Goal: Task Accomplishment & Management: Complete application form

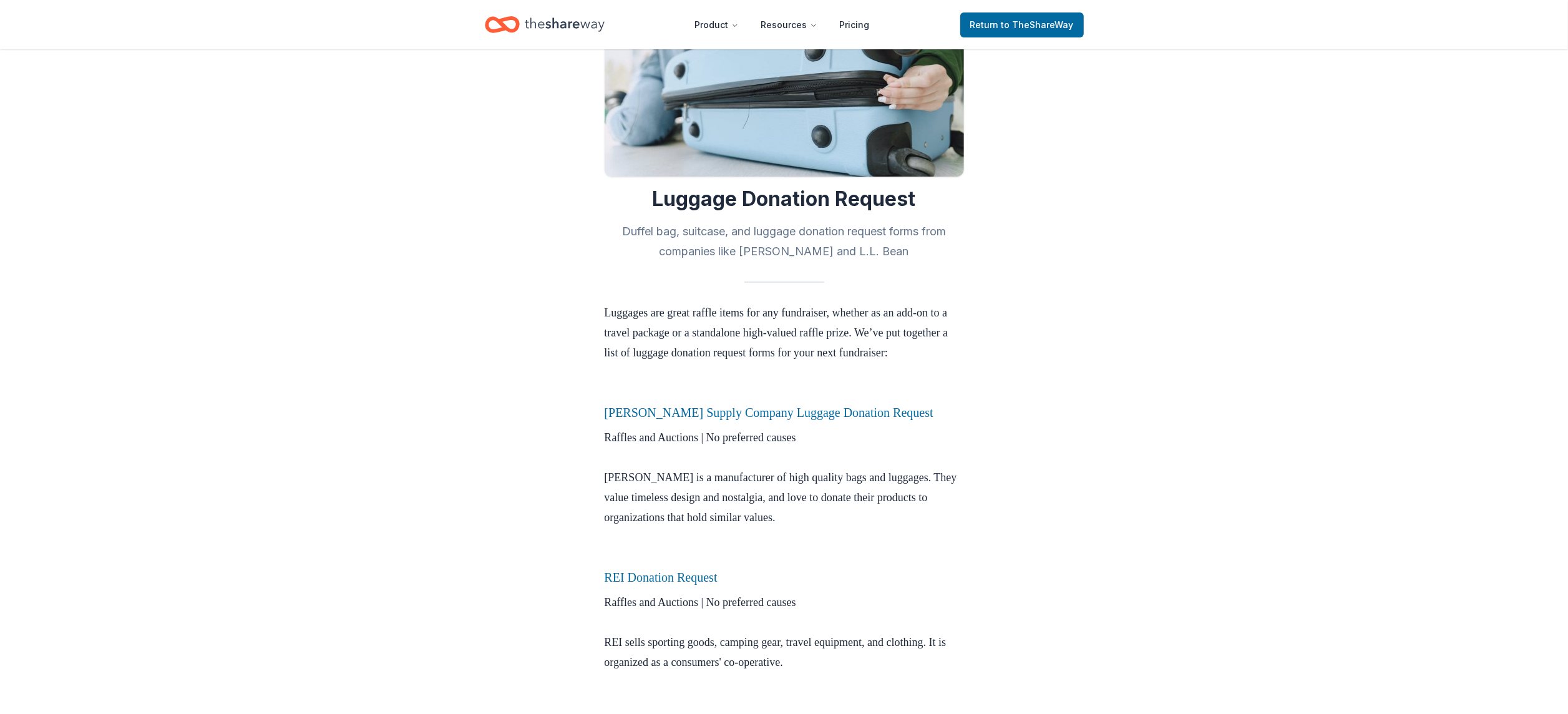
scroll to position [126, 0]
click at [727, 421] on link "[PERSON_NAME] Supply Company Luggage Donation Request" at bounding box center [769, 414] width 329 height 14
click at [747, 424] on h3 "[PERSON_NAME] Supply Company Luggage Donation Request" at bounding box center [784, 413] width 360 height 20
click at [745, 421] on link "[PERSON_NAME] Supply Company Luggage Donation Request" at bounding box center [769, 414] width 329 height 14
click at [640, 421] on link "[PERSON_NAME] Supply Company Luggage Donation Request" at bounding box center [769, 414] width 329 height 14
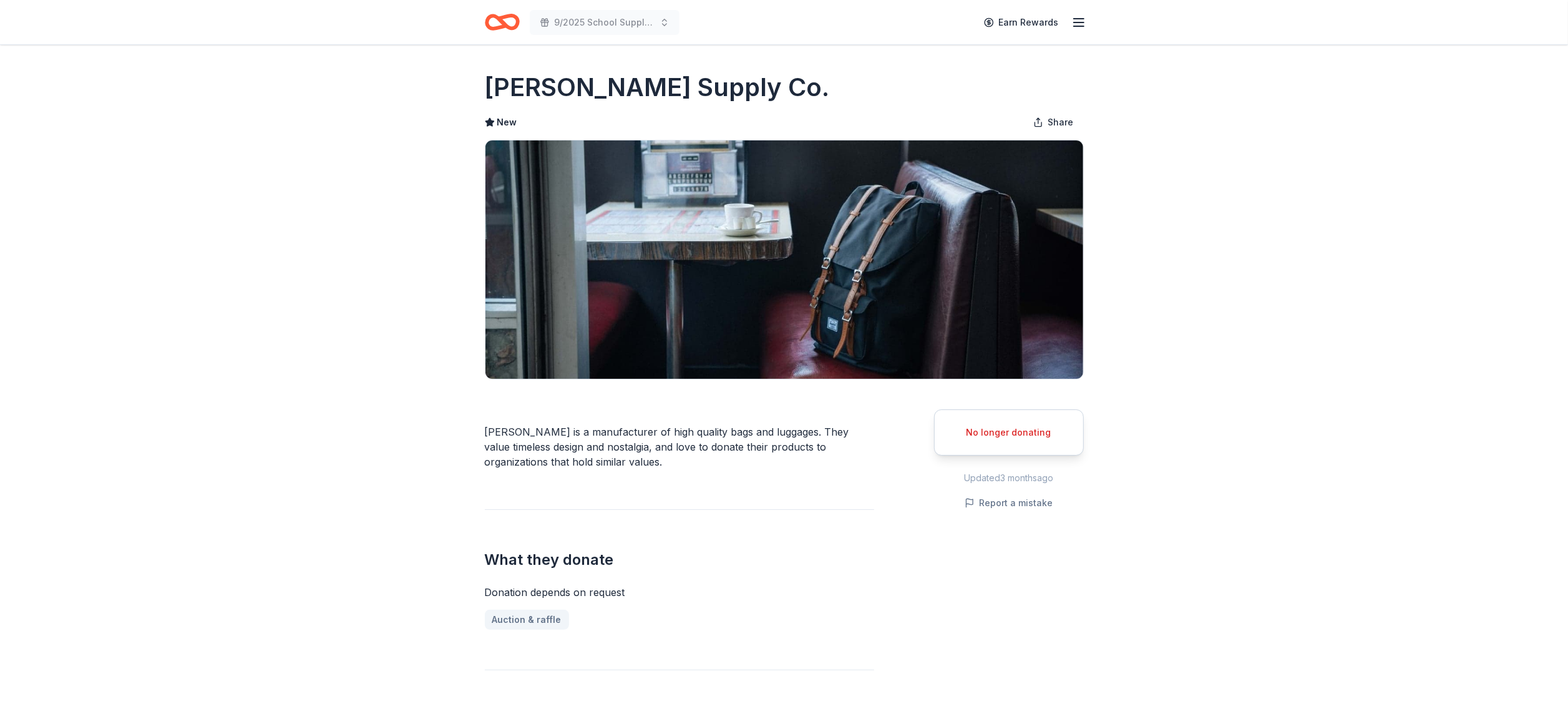
drag, startPoint x: 745, startPoint y: 89, endPoint x: 478, endPoint y: 86, distance: 267.0
click at [482, 88] on div "Herschel Supply Co. New Share Herschel is a manufacturer of high quality bags a…" at bounding box center [784, 703] width 639 height 1317
drag, startPoint x: 489, startPoint y: 81, endPoint x: 813, endPoint y: 36, distance: 327.1
click at [784, 53] on div "Herschel Supply Co. New Share Herschel is a manufacturer of high quality bags a…" at bounding box center [784, 703] width 639 height 1317
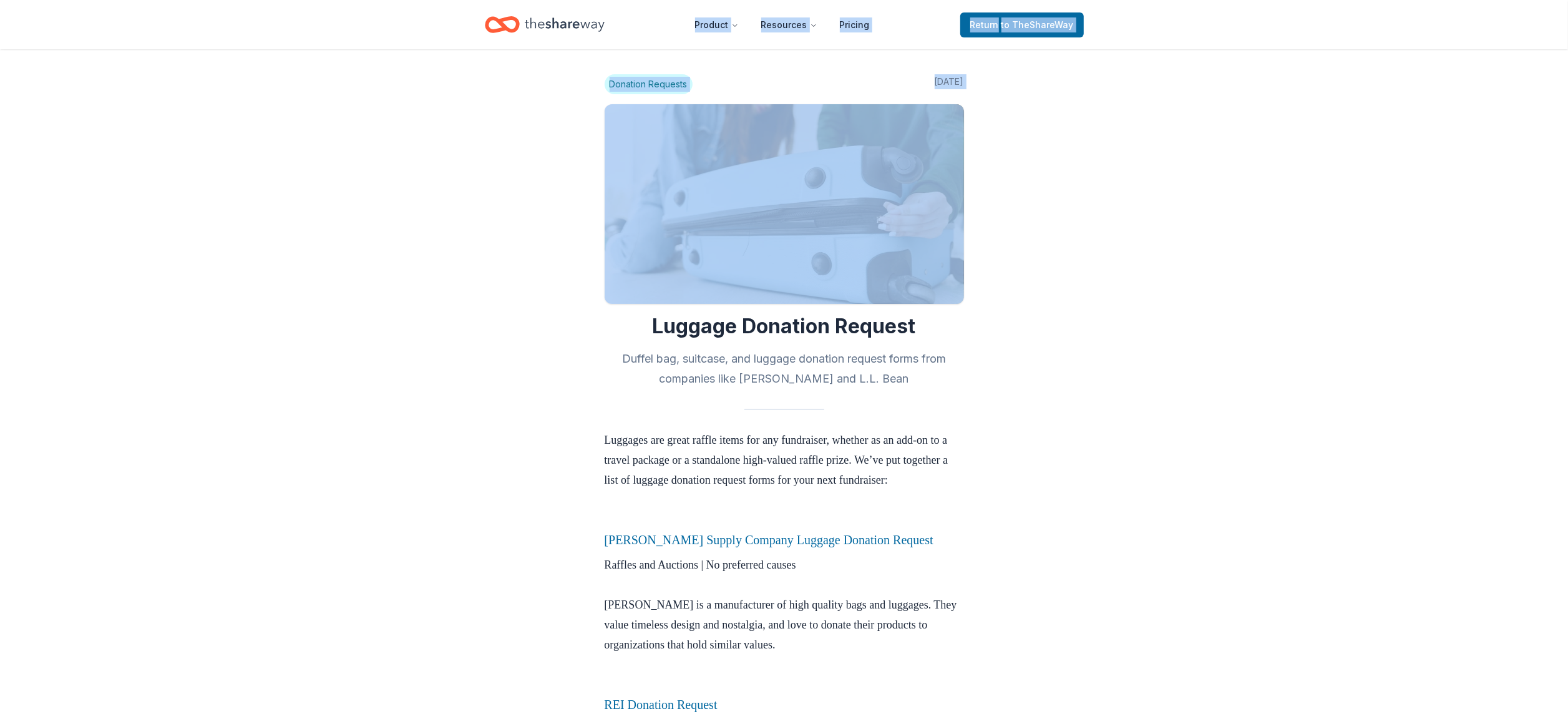
drag, startPoint x: 89, startPoint y: 22, endPoint x: 192, endPoint y: 113, distance: 137.4
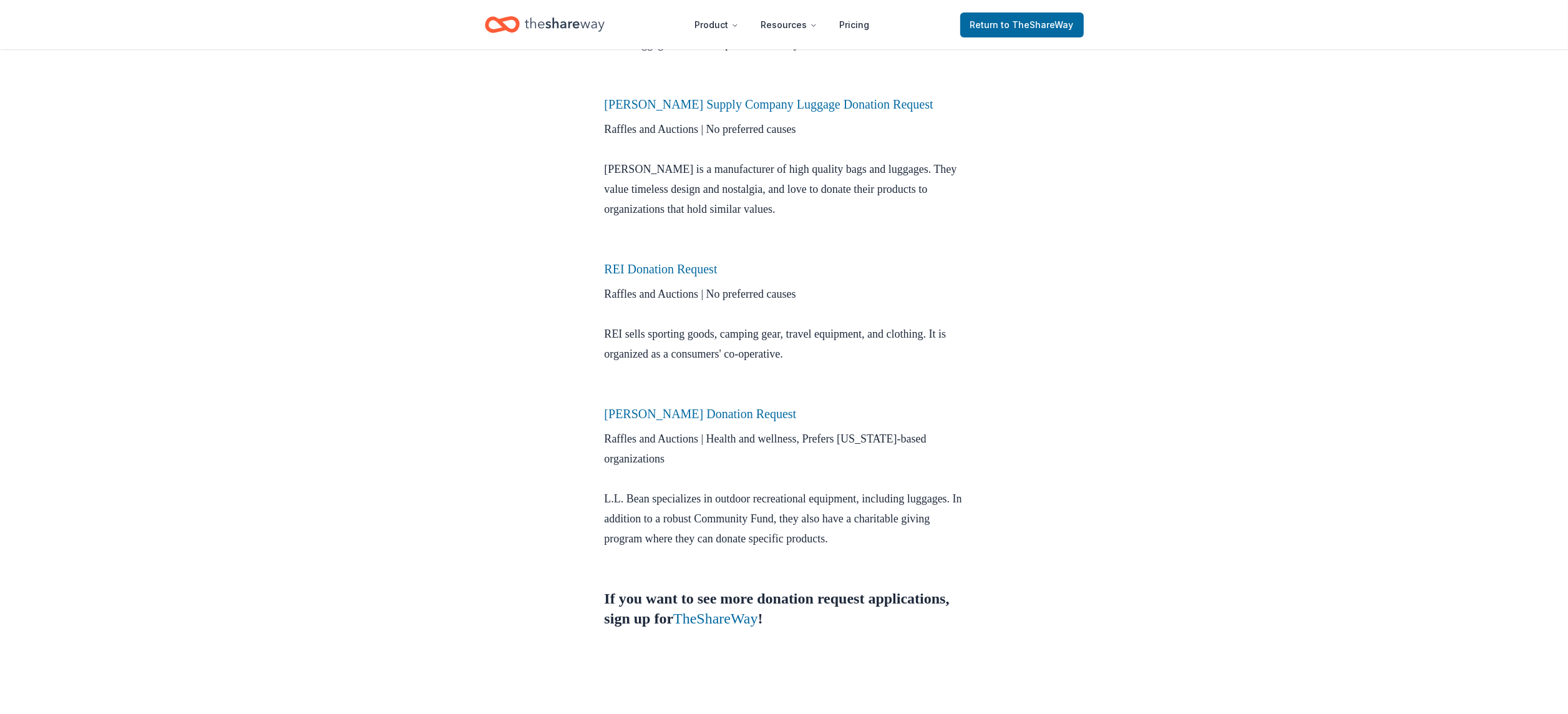
scroll to position [438, 0]
click at [717, 274] on link "REI Donation Request" at bounding box center [661, 268] width 113 height 14
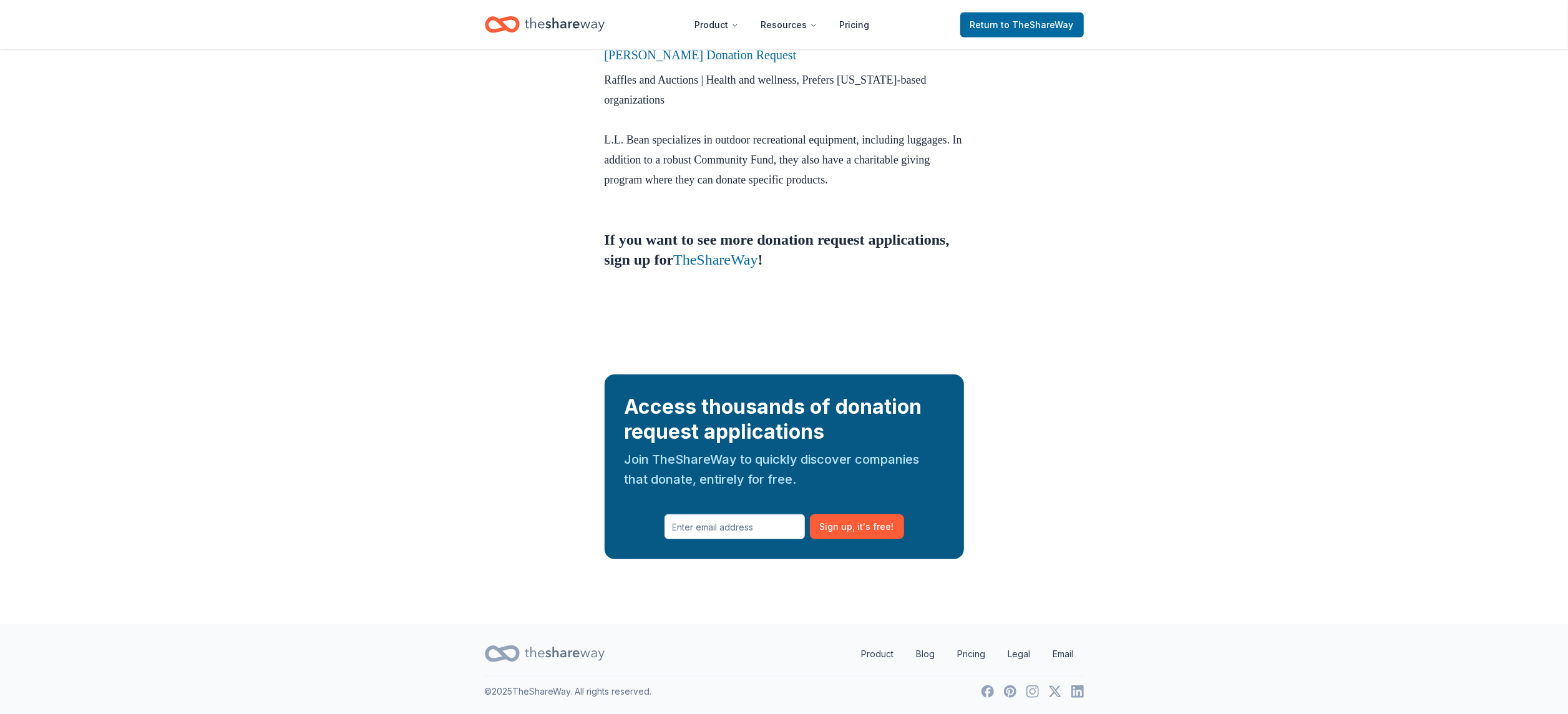
scroll to position [815, 0]
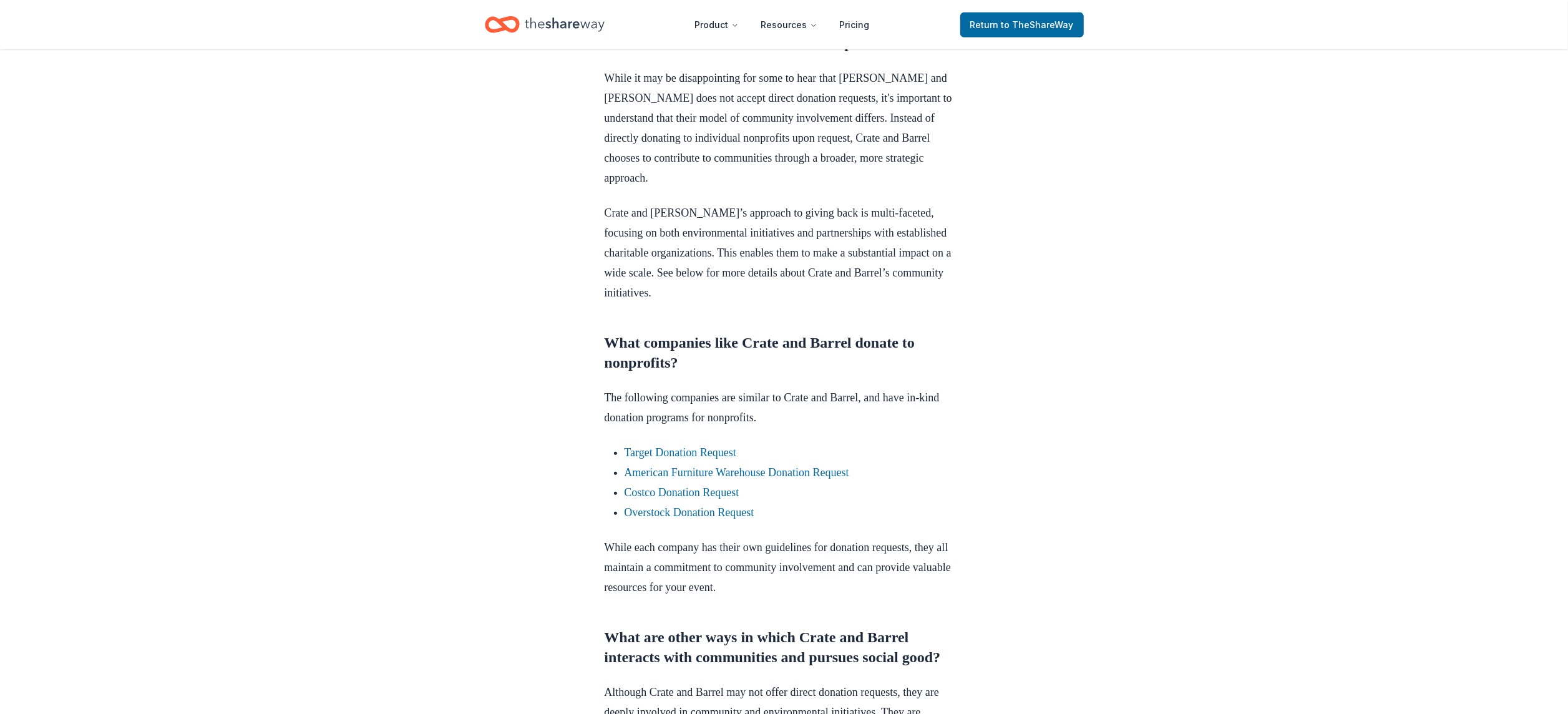
scroll to position [595, 0]
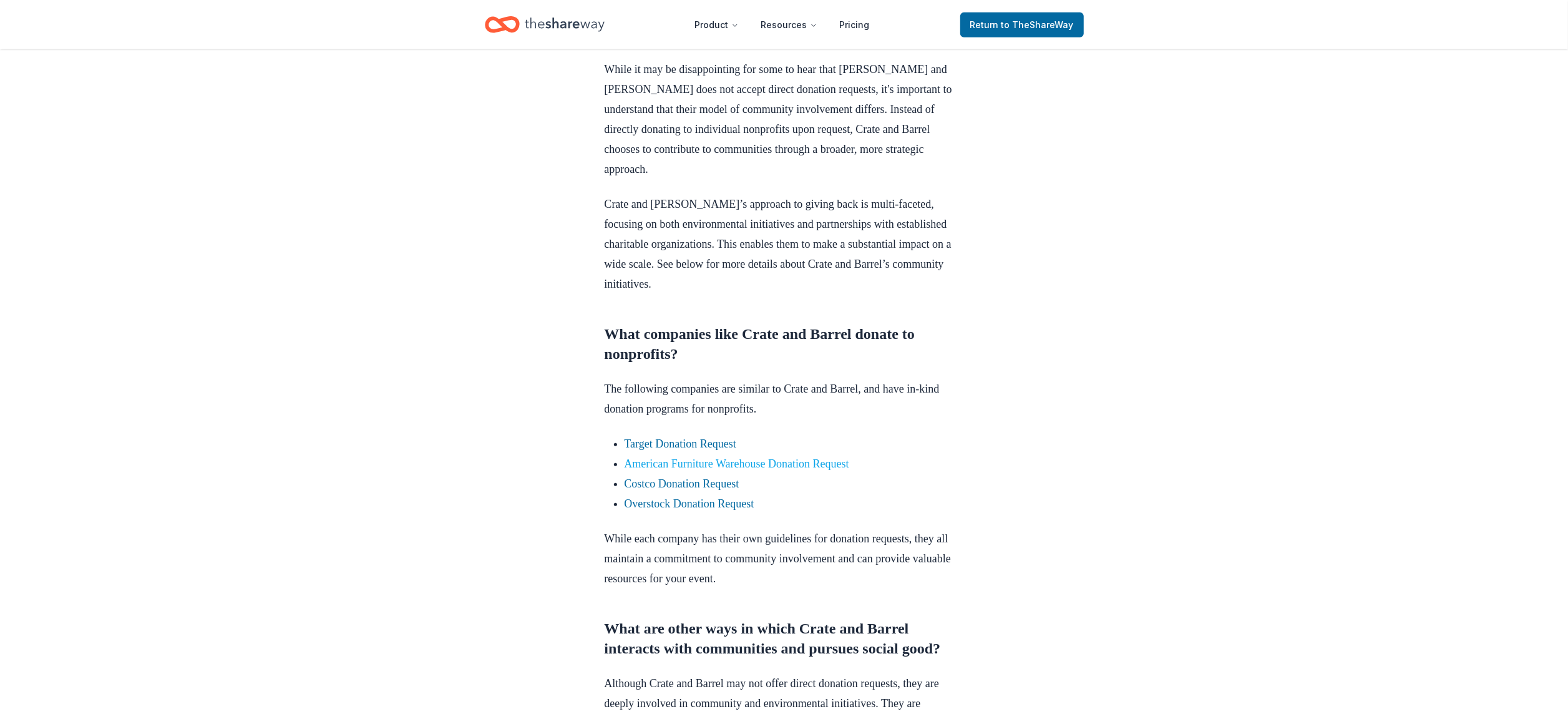
click at [754, 470] on link "American Furniture Warehouse Donation Request" at bounding box center [736, 464] width 224 height 13
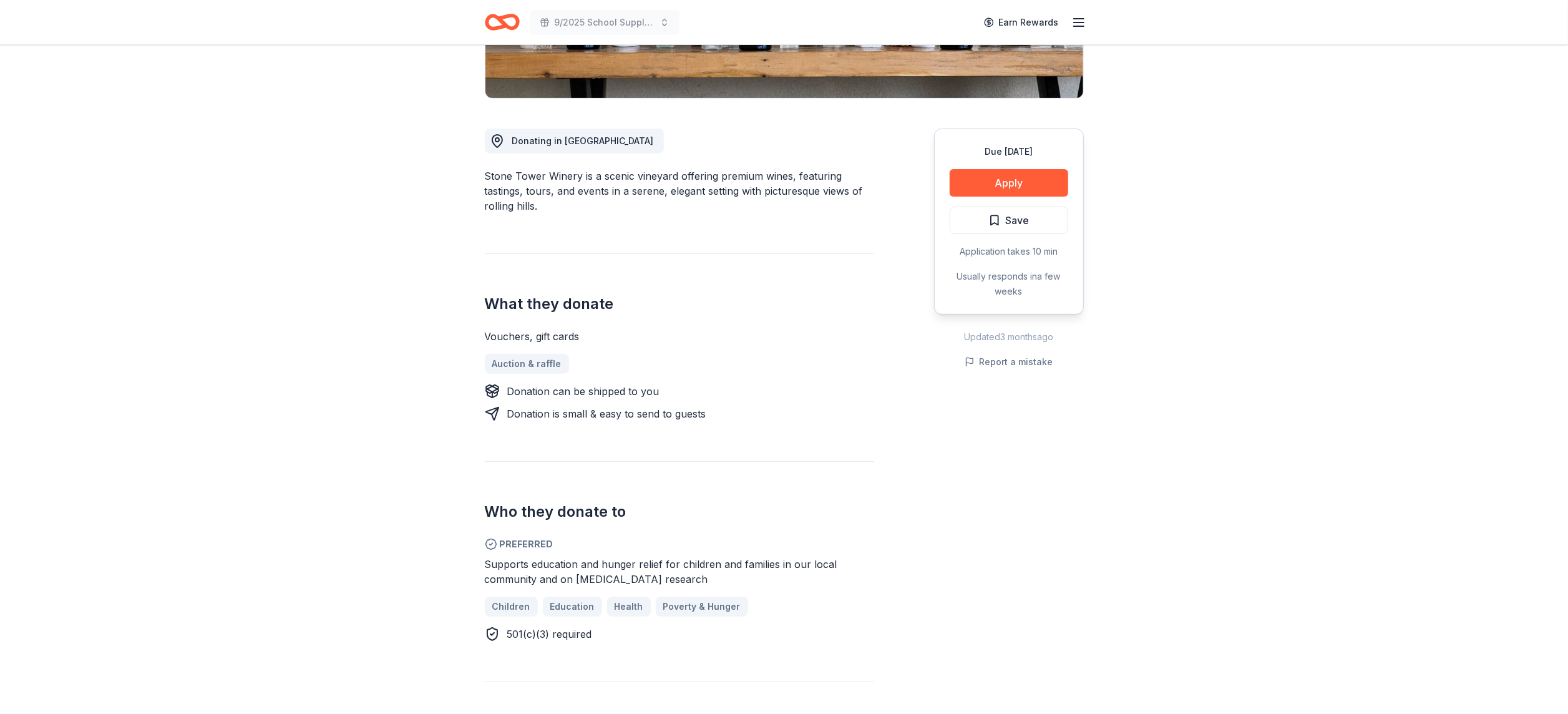
scroll to position [287, 0]
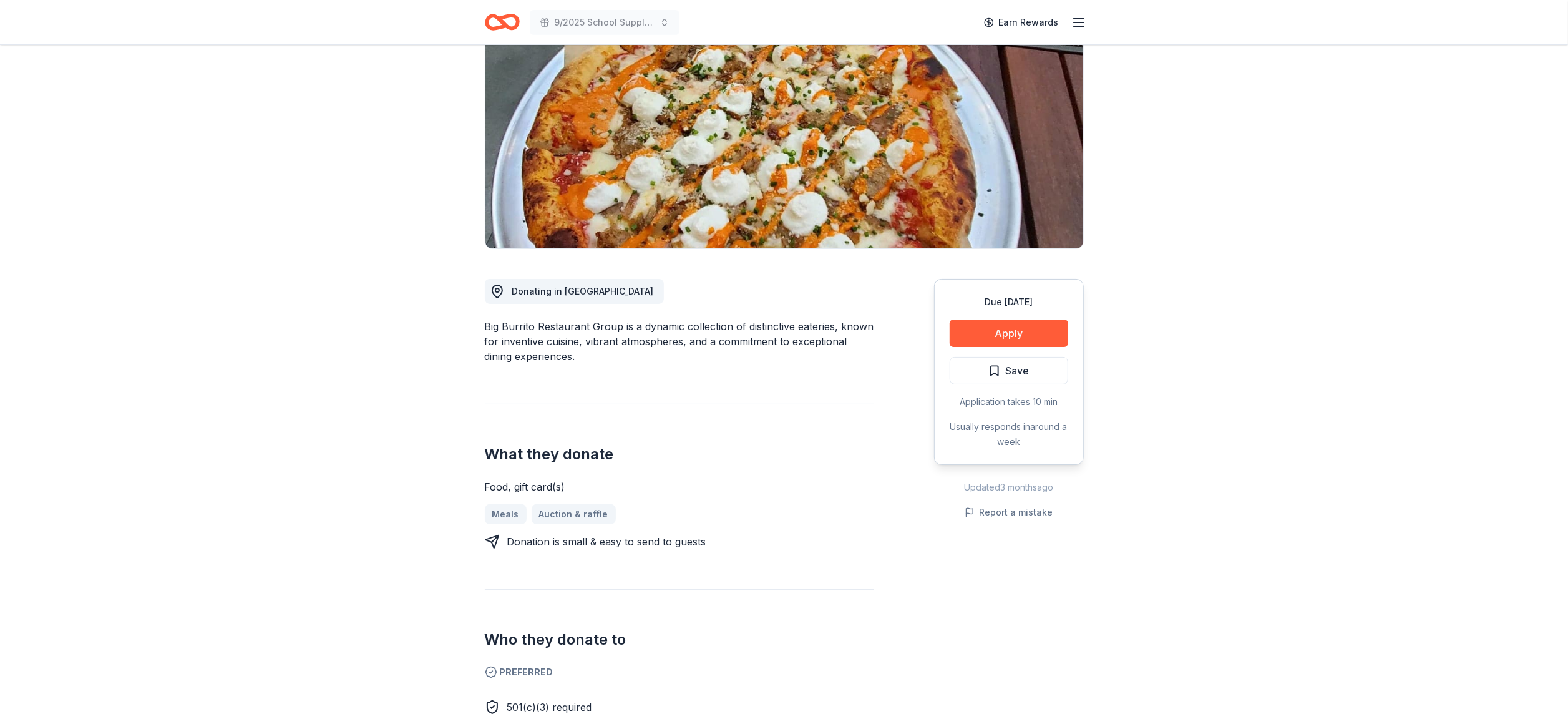
scroll to position [123, 0]
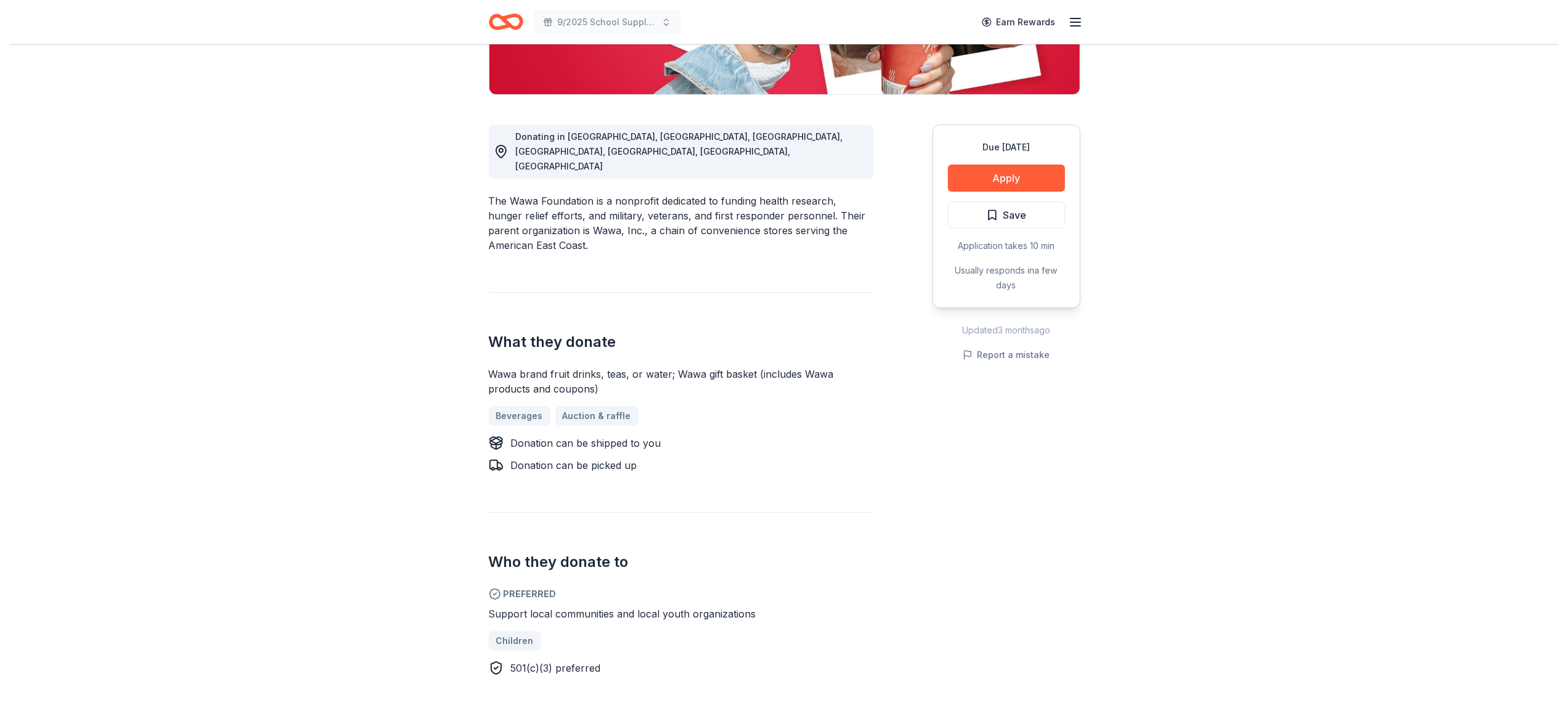
scroll to position [273, 0]
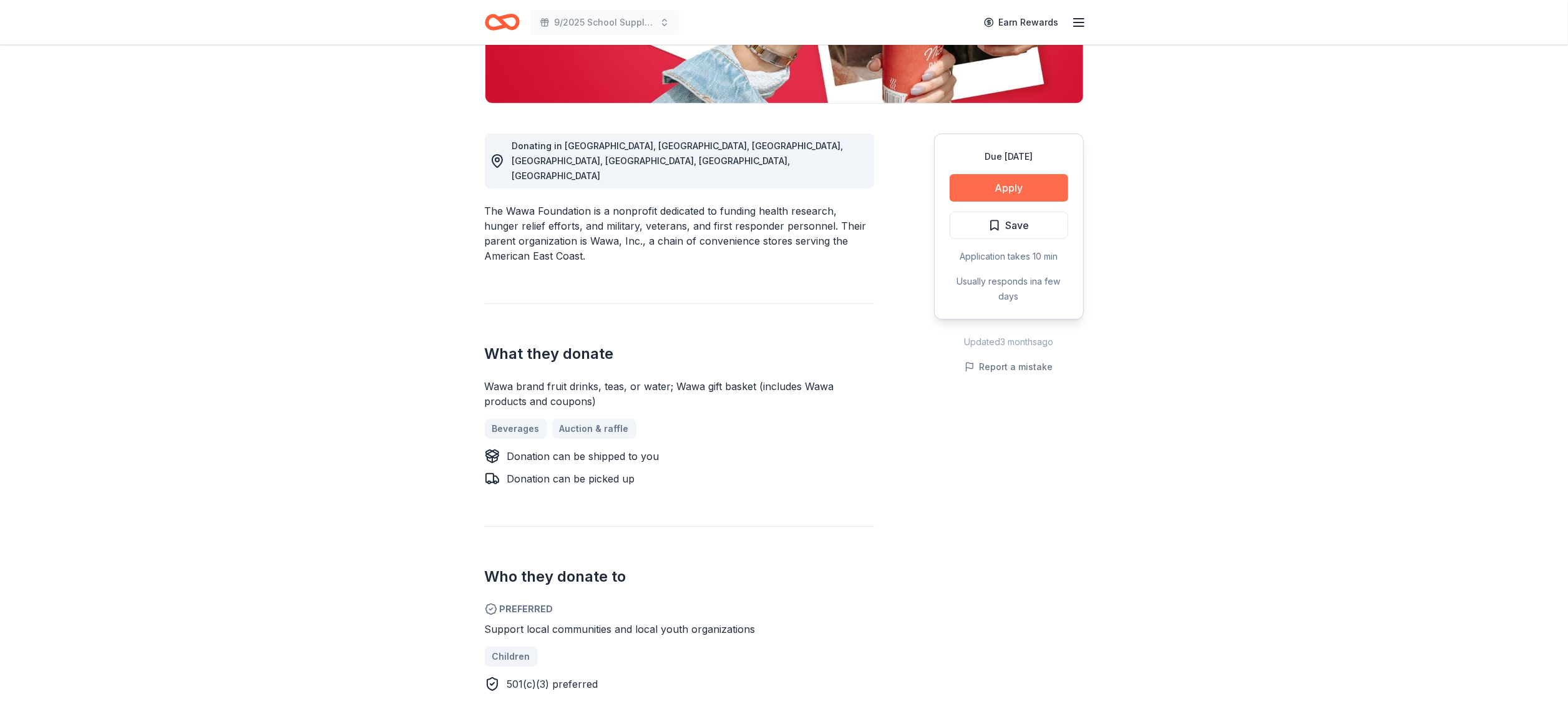
click at [999, 197] on button "Apply" at bounding box center [1009, 188] width 119 height 28
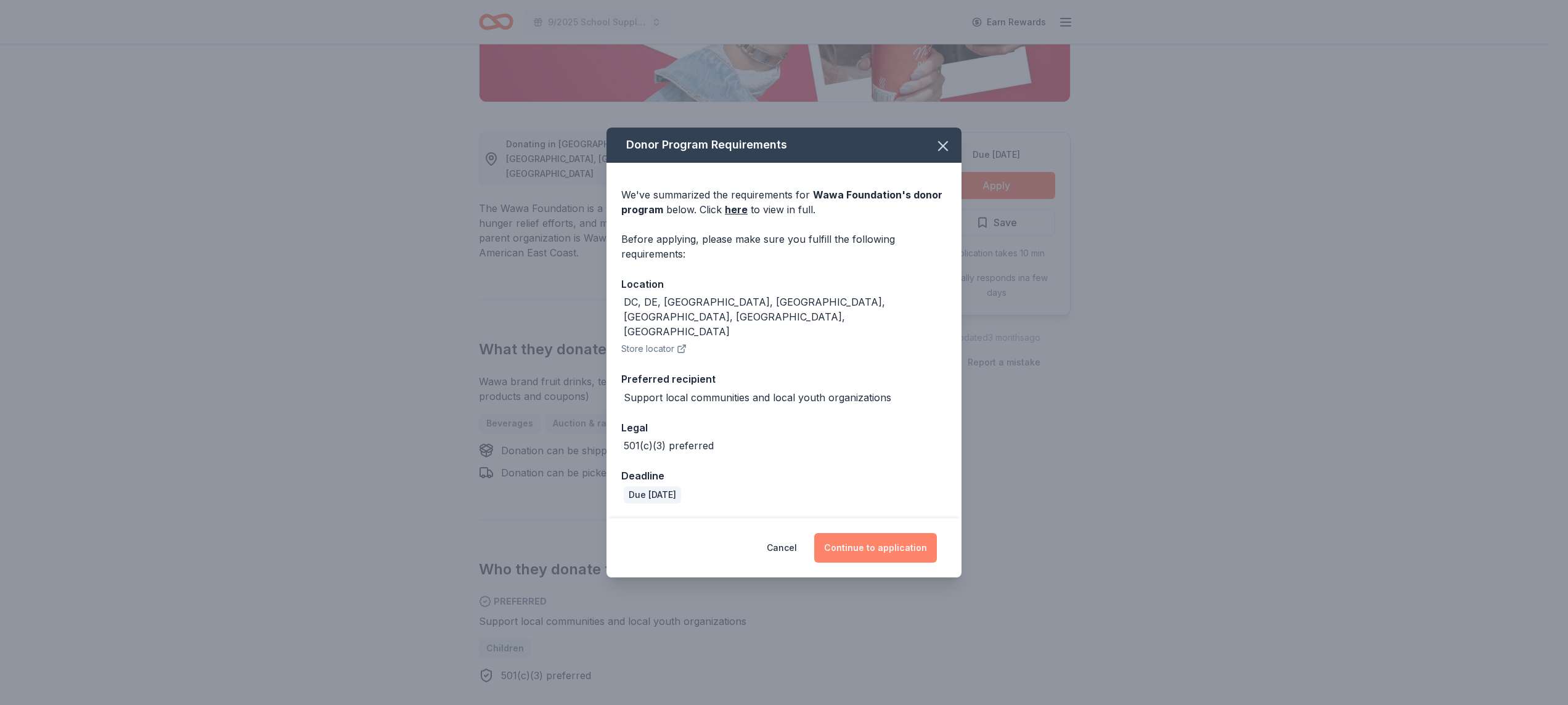
click at [895, 533] on button "Continue to application" at bounding box center [875, 548] width 122 height 30
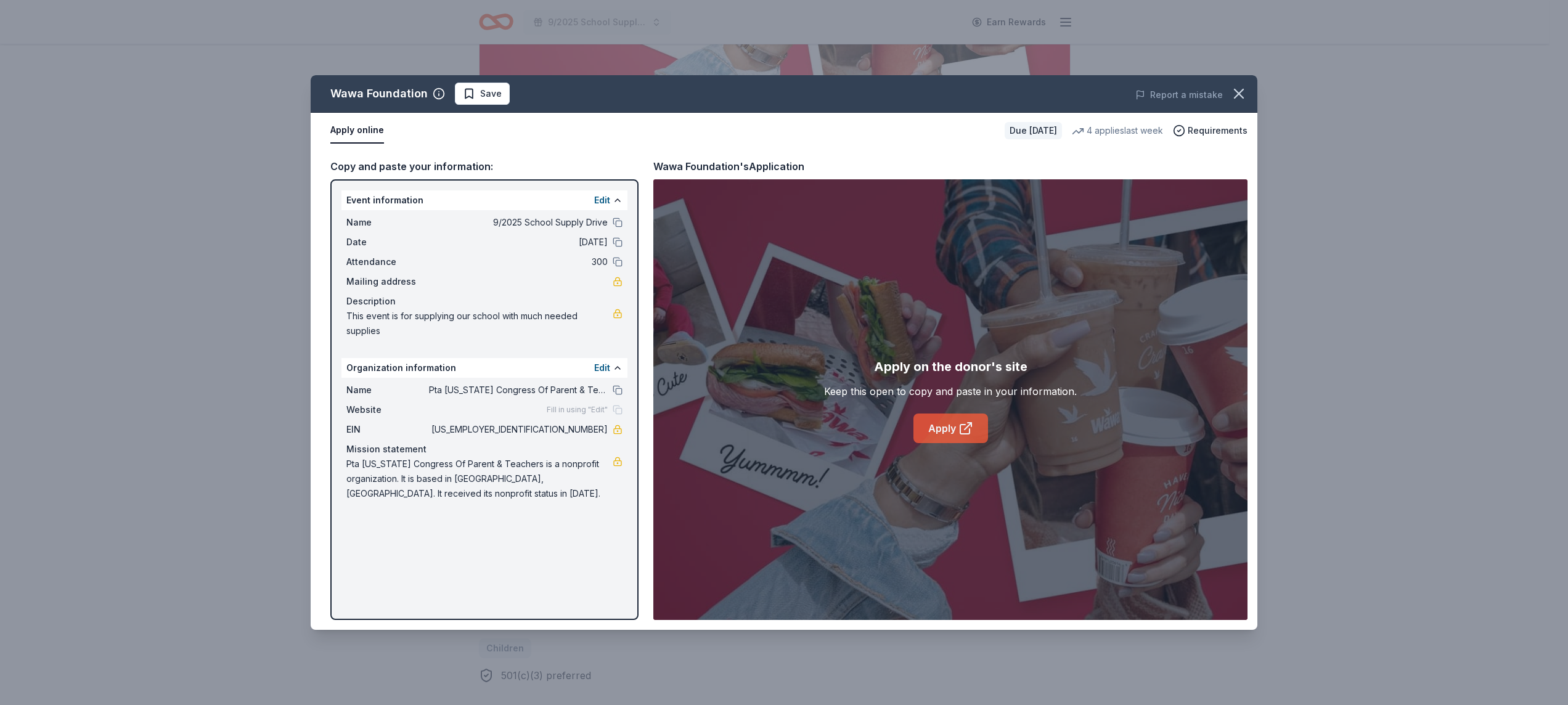
click at [962, 430] on icon at bounding box center [965, 428] width 14 height 14
click at [938, 435] on link "Apply" at bounding box center [950, 428] width 75 height 30
click at [975, 428] on link "Apply" at bounding box center [950, 428] width 75 height 30
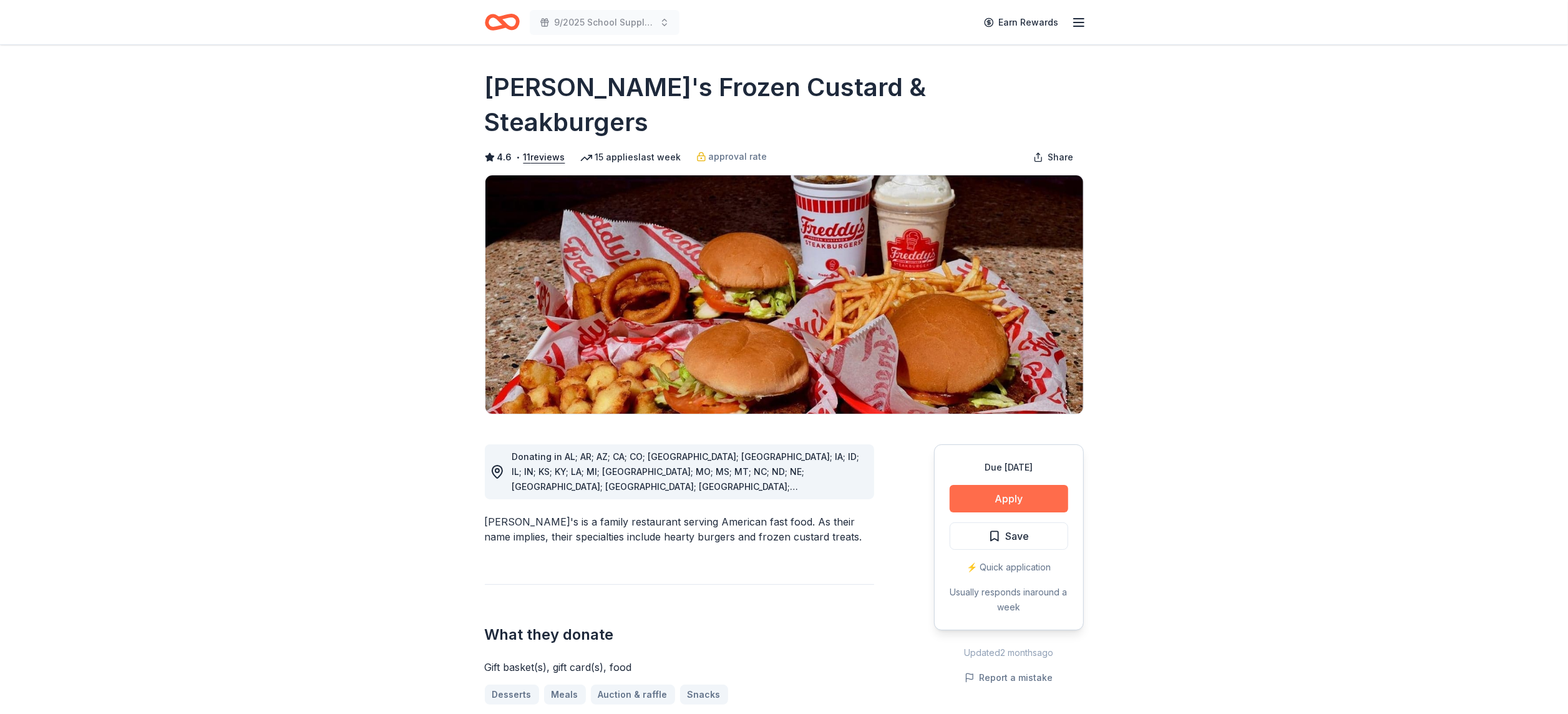
click at [1015, 485] on button "Apply" at bounding box center [1009, 499] width 119 height 28
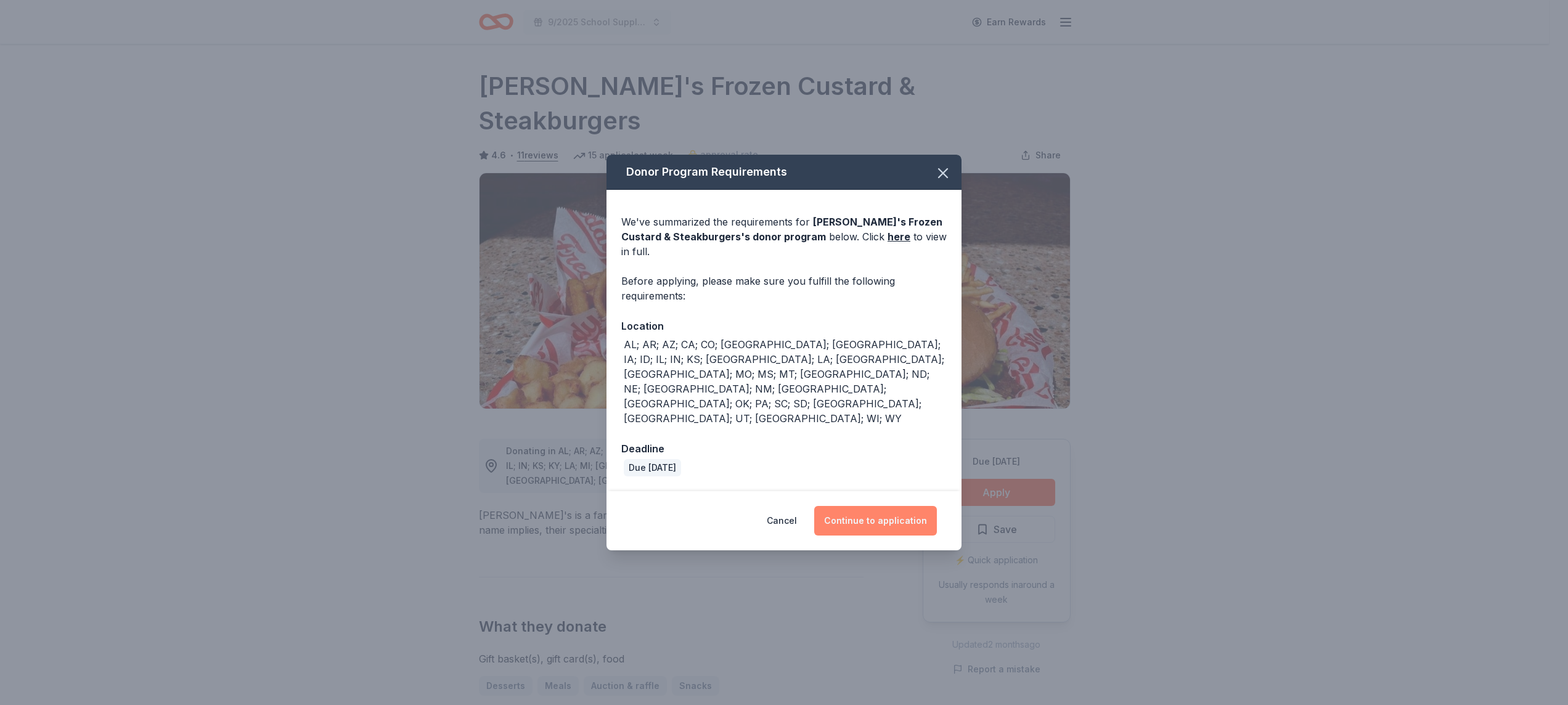
click at [894, 506] on button "Continue to application" at bounding box center [875, 521] width 122 height 30
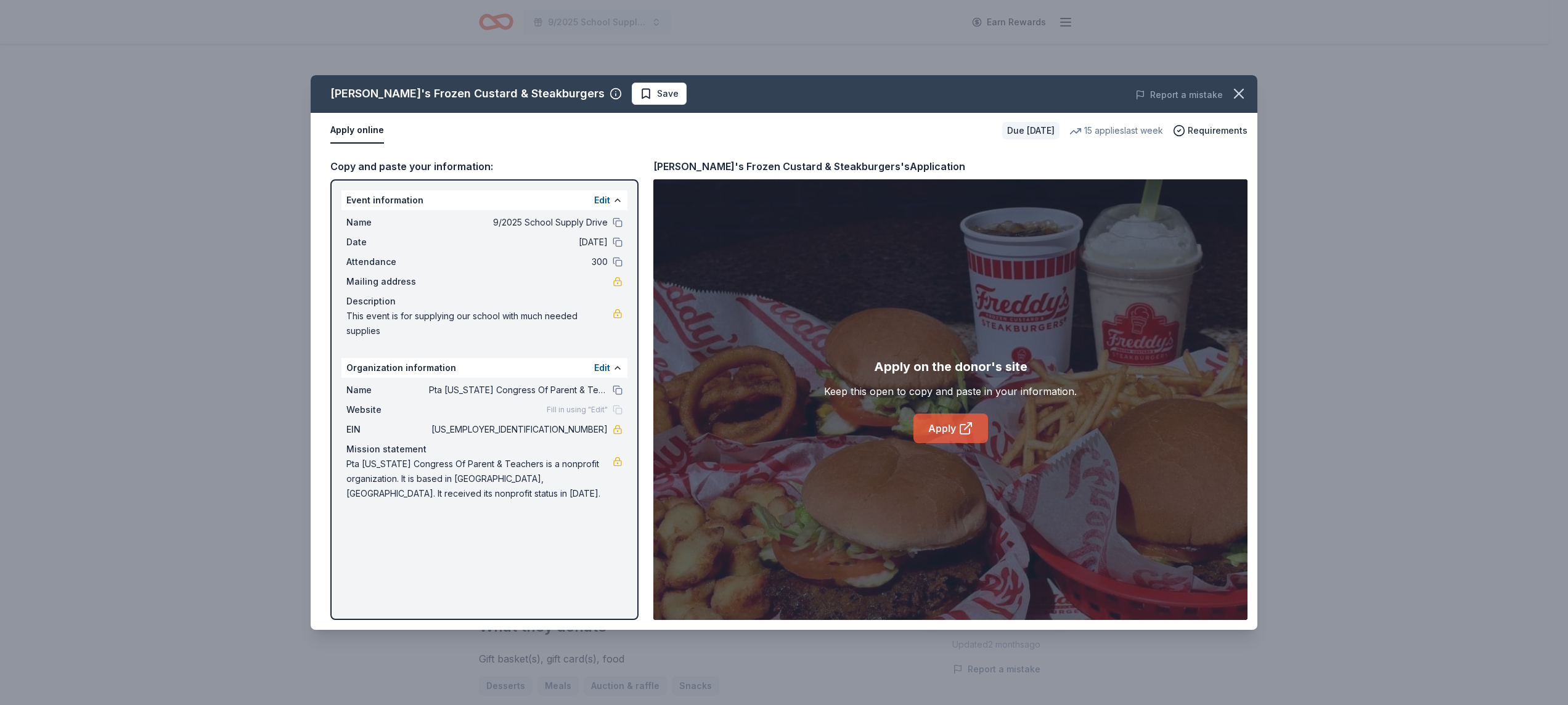
click at [973, 426] on link "Apply" at bounding box center [950, 428] width 75 height 30
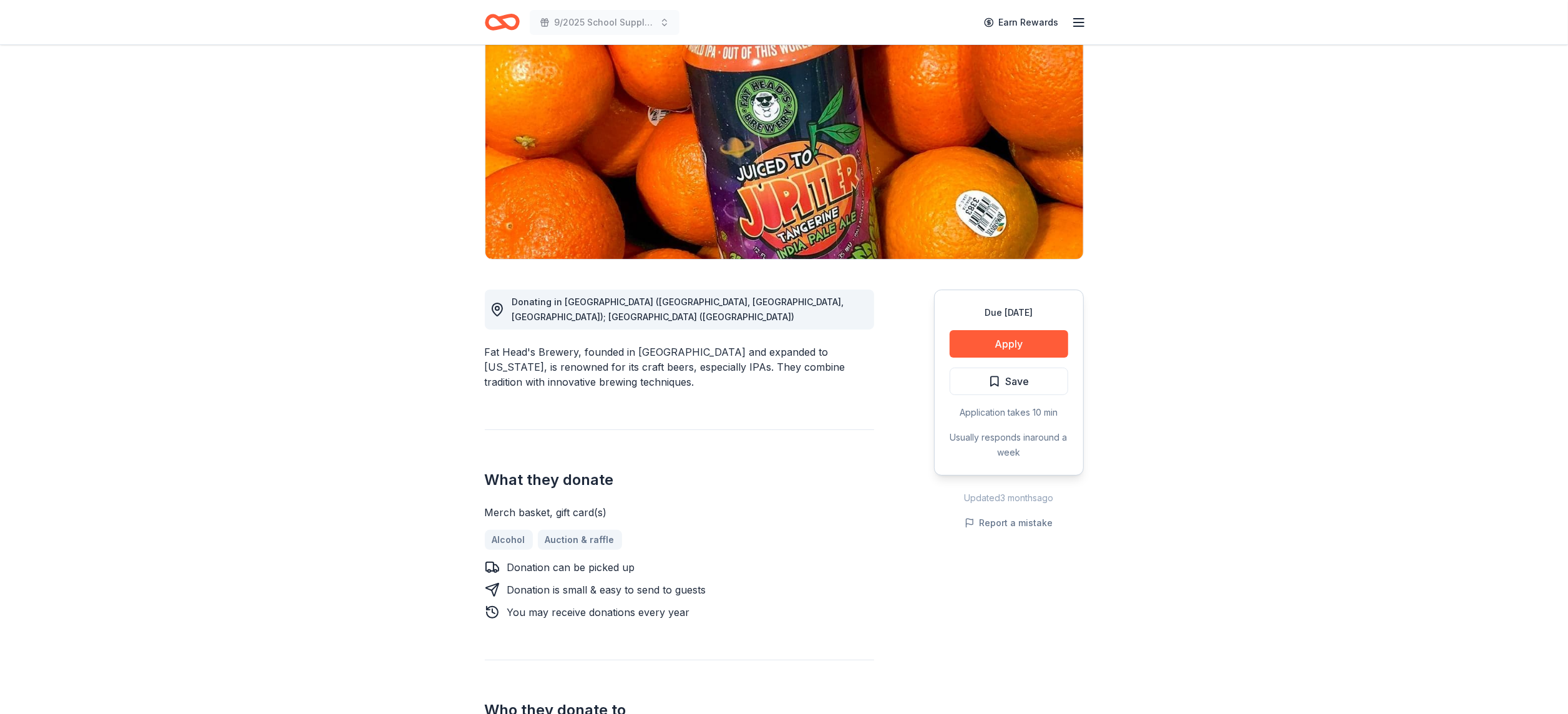
scroll to position [132, 0]
